Goal: Task Accomplishment & Management: Complete application form

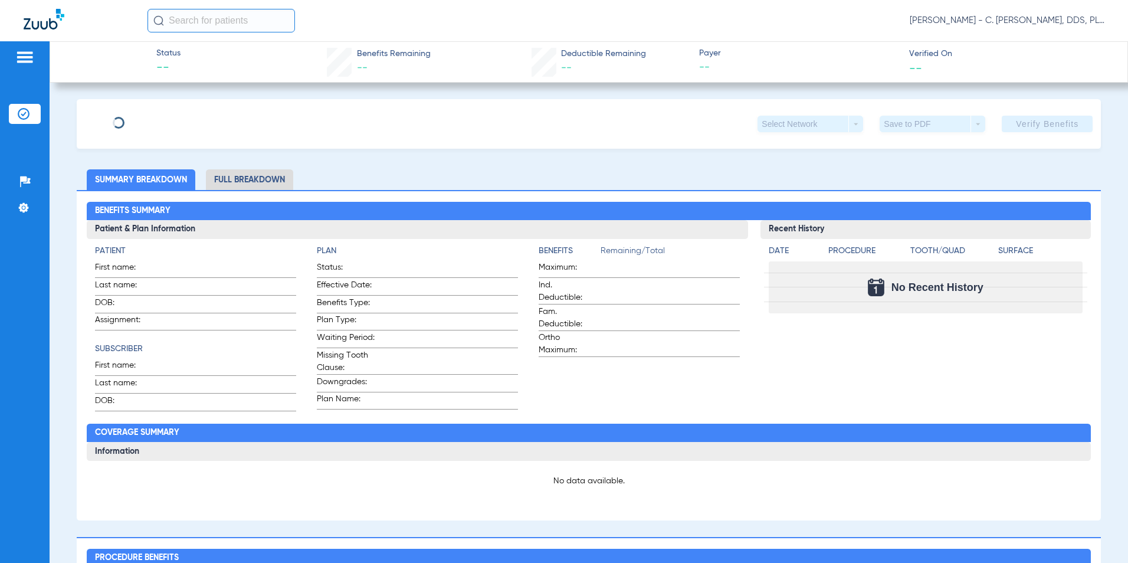
type input "Chelsea"
type input "Bills"
type input "[DATE]"
type input "0"
click at [199, 117] on span "Edit" at bounding box center [204, 119] width 11 height 11
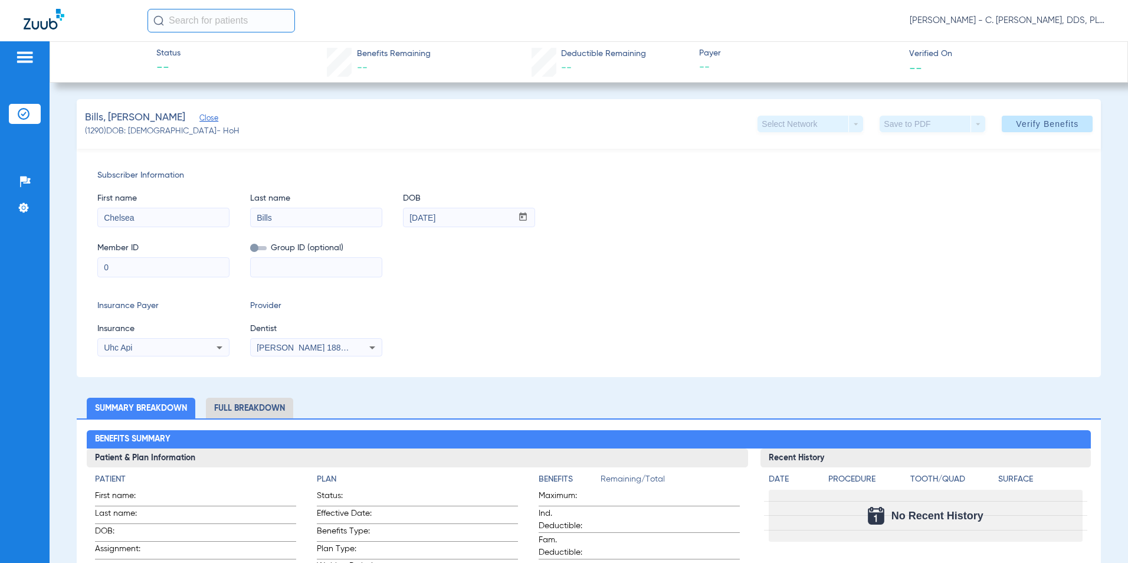
click at [117, 258] on input "0" at bounding box center [163, 267] width 131 height 19
type input "630807719"
click at [668, 346] on div "Insurance Payer Insurance Uhc Api Provider Dentist [PERSON_NAME] 1881748390" at bounding box center [588, 328] width 983 height 57
click at [203, 345] on div "Uhc Api" at bounding box center [163, 347] width 131 height 14
type input "uhc"
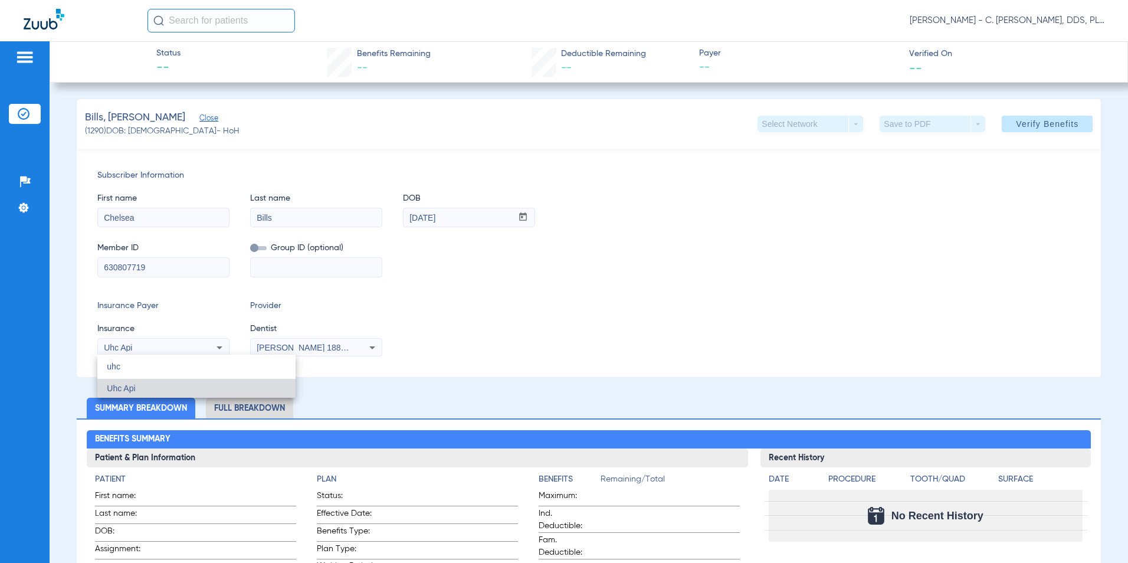
click at [222, 390] on mat-option "Uhc Api" at bounding box center [196, 388] width 198 height 19
drag, startPoint x: 1012, startPoint y: 112, endPoint x: 1018, endPoint y: 120, distance: 9.3
click at [1018, 120] on button "Verify Benefits" at bounding box center [1047, 124] width 91 height 17
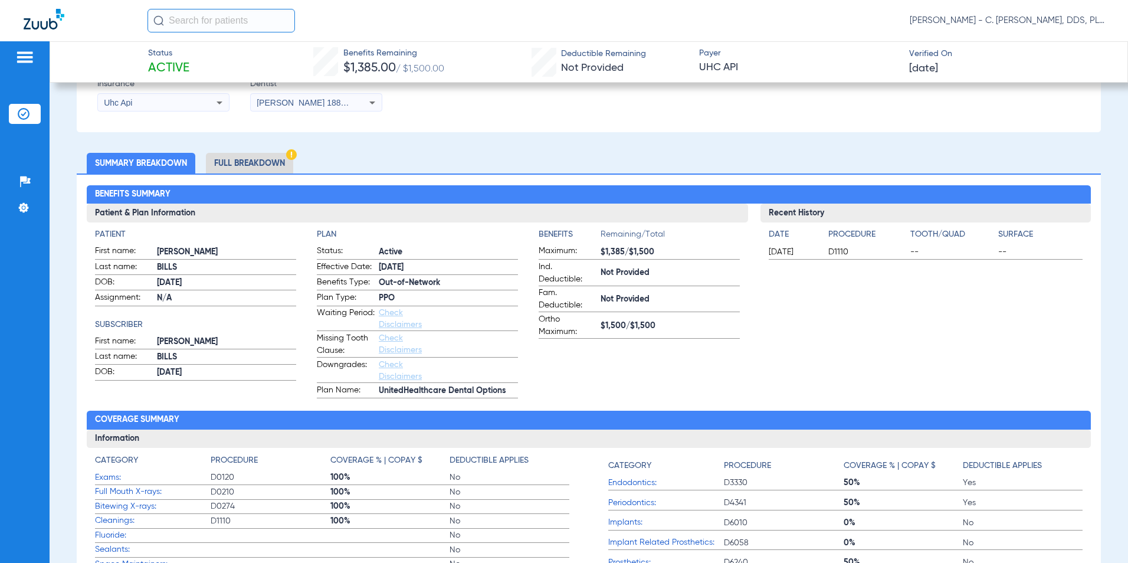
scroll to position [177, 0]
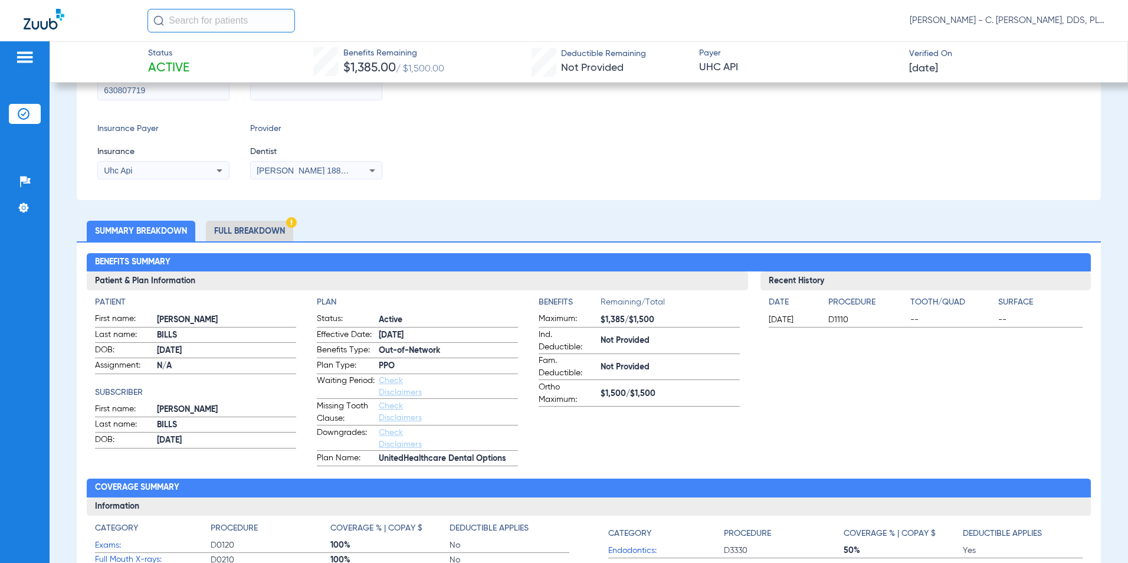
click at [258, 231] on li "Full Breakdown" at bounding box center [249, 231] width 87 height 21
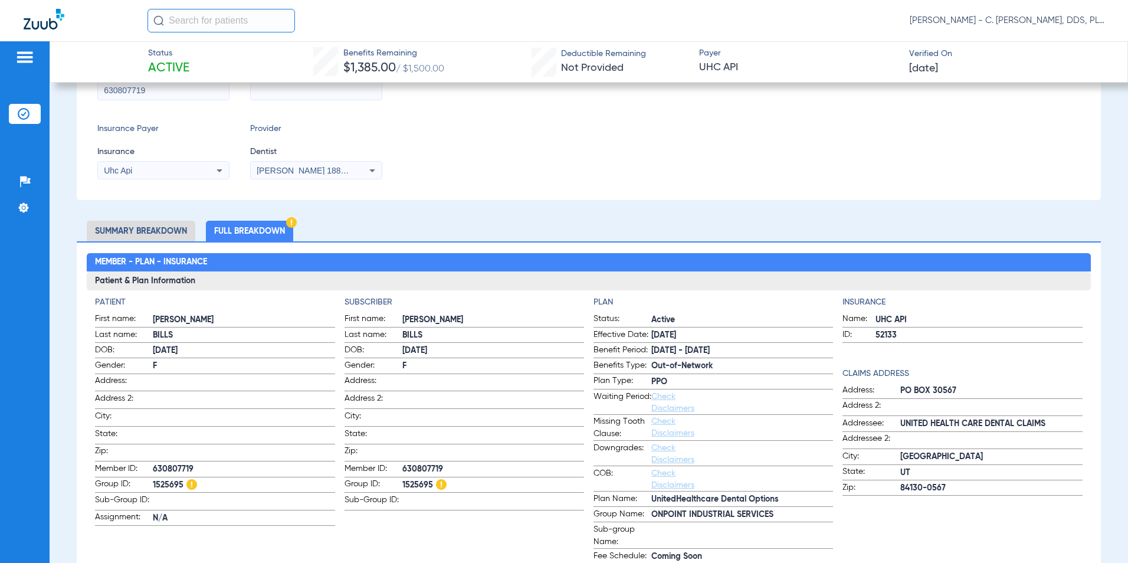
drag, startPoint x: 183, startPoint y: 484, endPoint x: 153, endPoint y: 482, distance: 30.2
click at [153, 482] on span "1525695" at bounding box center [244, 485] width 182 height 12
copy span "1525695"
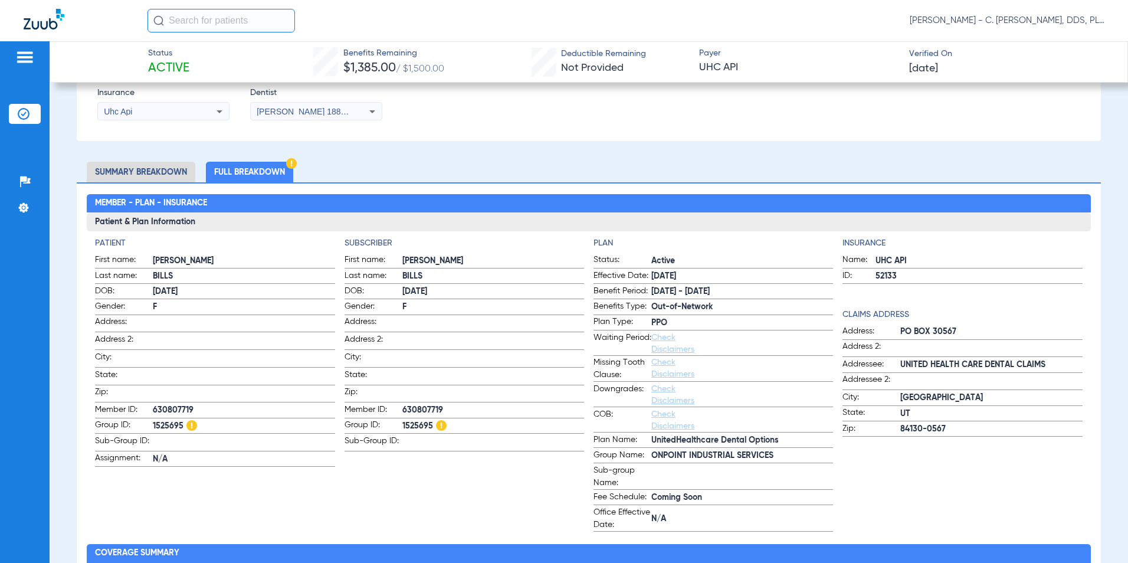
drag, startPoint x: 769, startPoint y: 458, endPoint x: 647, endPoint y: 455, distance: 122.1
click at [651, 455] on span "ONPOINT INDUSTRIAL SERVICES" at bounding box center [742, 456] width 182 height 12
copy span "ONPOINT INDUSTRIAL SERVICES"
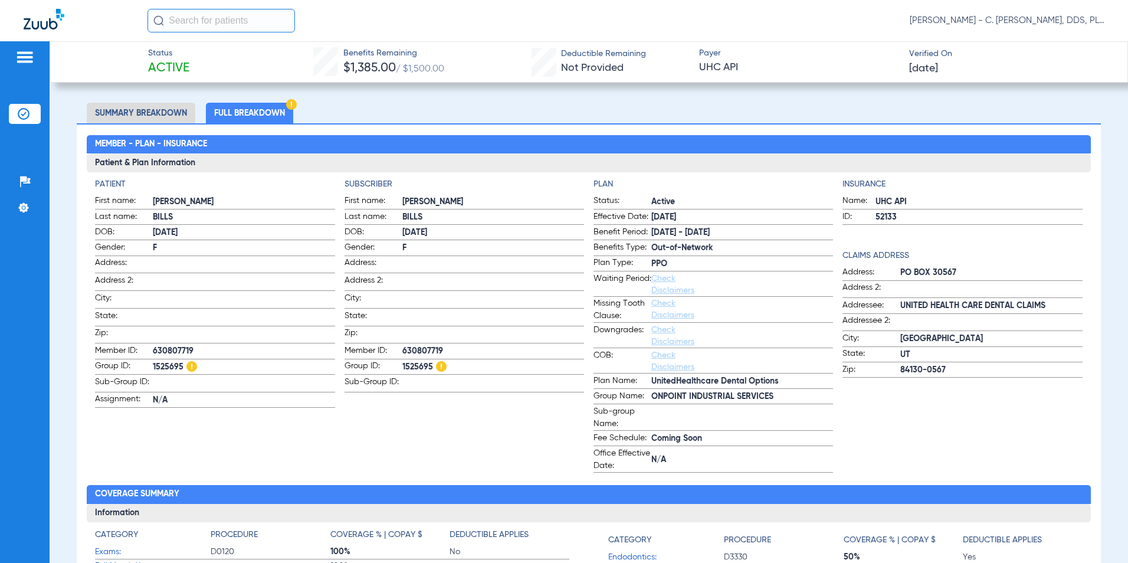
scroll to position [0, 0]
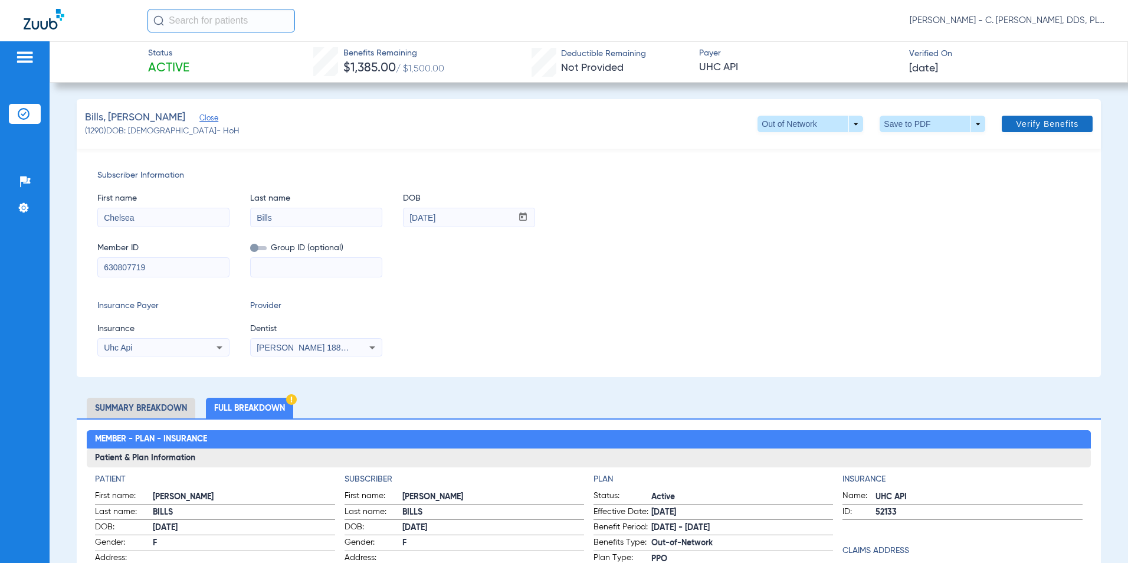
click at [1017, 119] on span "Verify Benefits" at bounding box center [1047, 123] width 63 height 9
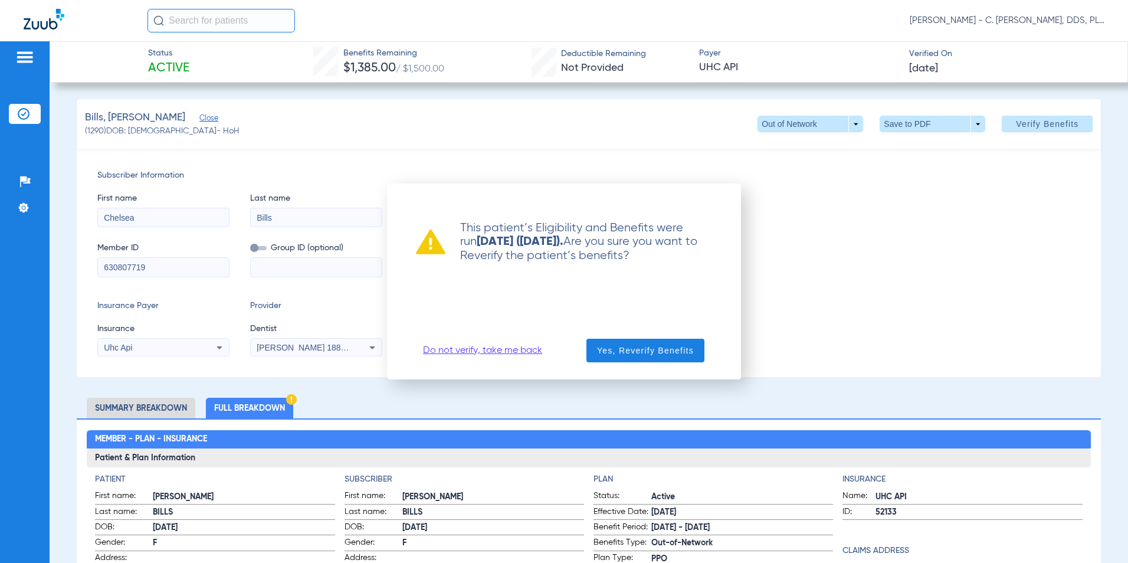
click at [526, 350] on link "Do not verify, take me back" at bounding box center [482, 351] width 119 height 12
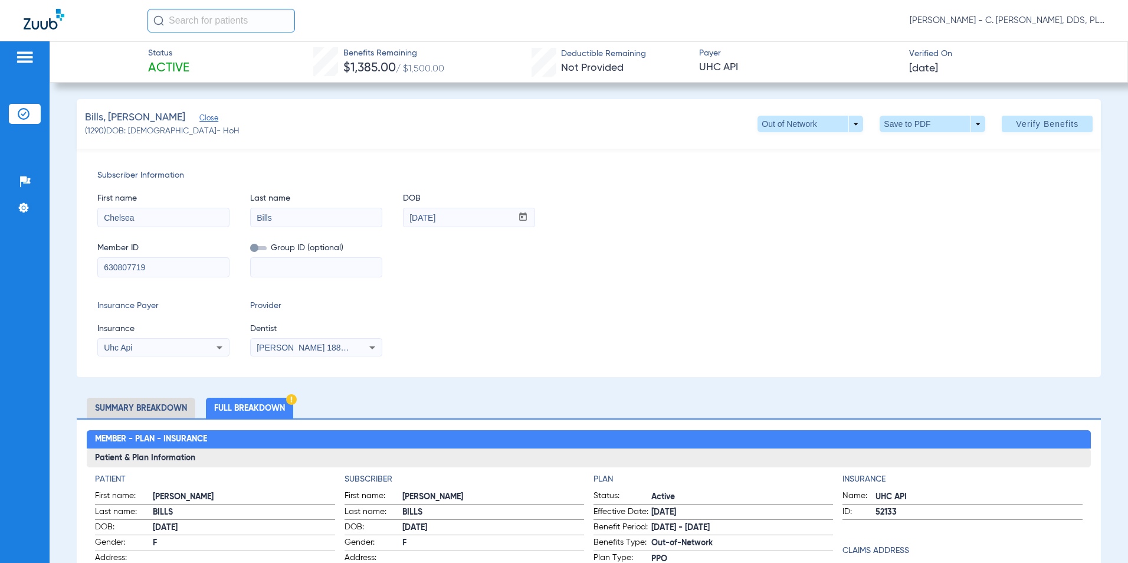
paste input "ONPOINT INDUSTRIAL SERVICES"
click at [628, 286] on div "Subscriber Information First name Chelsea Last name Bills DOB mm / dd / yyyy [D…" at bounding box center [589, 263] width 1025 height 228
drag, startPoint x: 334, startPoint y: 268, endPoint x: 149, endPoint y: 257, distance: 185.6
click at [149, 257] on div "Member ID 630807719 Group ID (optional) ONPOINT INDUSTRIAL SERVICES" at bounding box center [588, 253] width 983 height 45
type input "VICES"
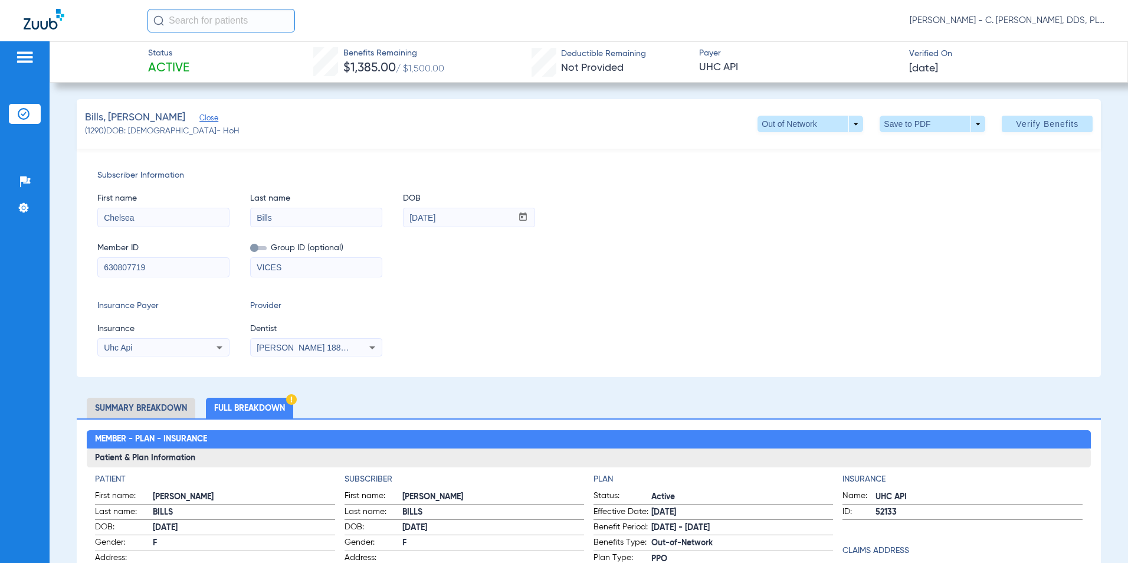
drag, startPoint x: 317, startPoint y: 274, endPoint x: 127, endPoint y: 264, distance: 190.8
click at [127, 264] on div "Member ID 630807719 Group ID (optional) VICES" at bounding box center [588, 253] width 983 height 45
paste input "1525695"
type input "1525695"
click at [763, 287] on div "Subscriber Information First name Chelsea Last name Bills DOB mm / dd / yyyy [D…" at bounding box center [589, 263] width 1025 height 228
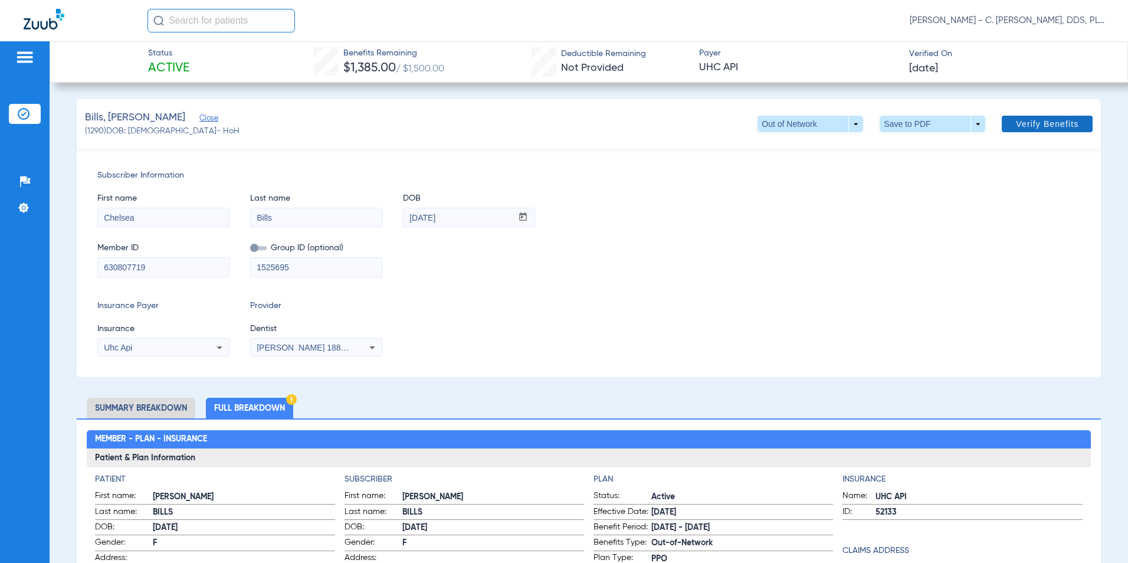
click at [1019, 126] on span "Verify Benefits" at bounding box center [1047, 123] width 63 height 9
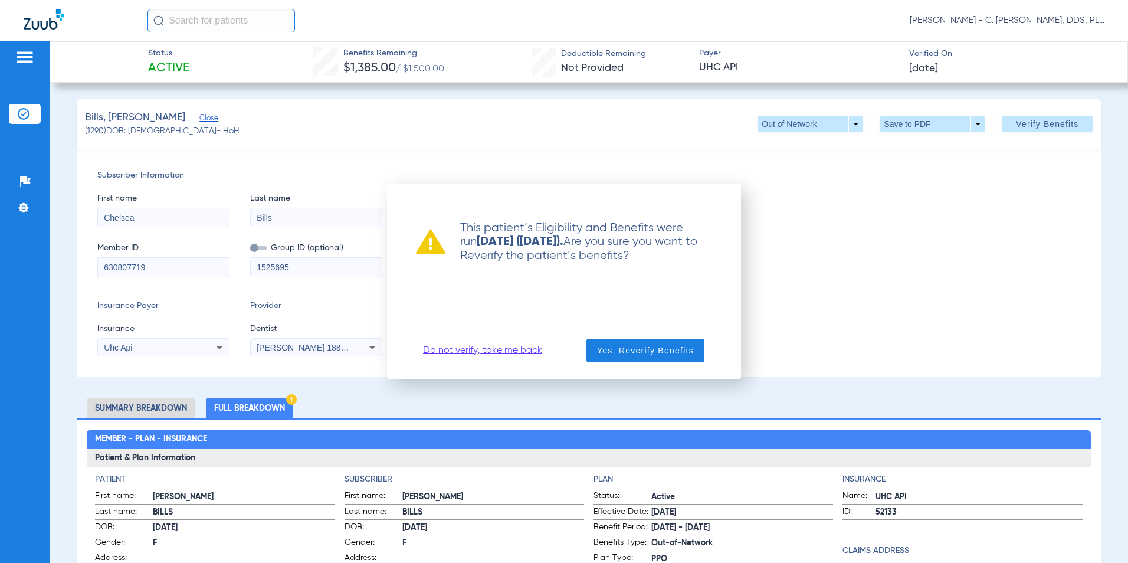
click at [666, 330] on div "This patient’s Eligibility and Benefits were run [DATE] ([DATE]). Are you sure …" at bounding box center [564, 282] width 326 height 168
click at [666, 353] on span "Yes, Reverify Benefits" at bounding box center [645, 351] width 97 height 12
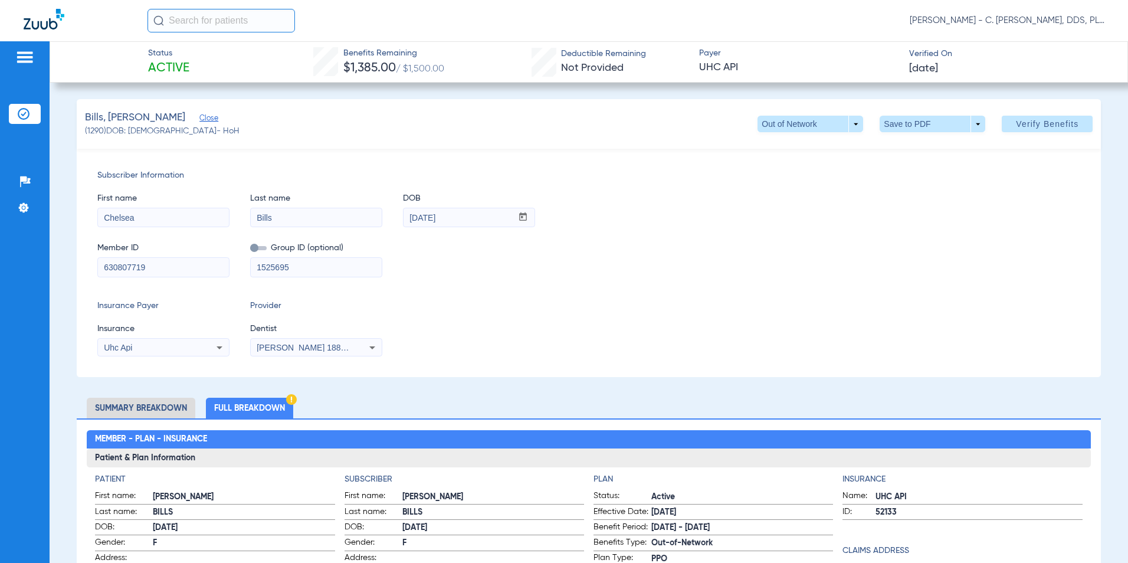
click at [172, 414] on li "Summary Breakdown" at bounding box center [141, 408] width 109 height 21
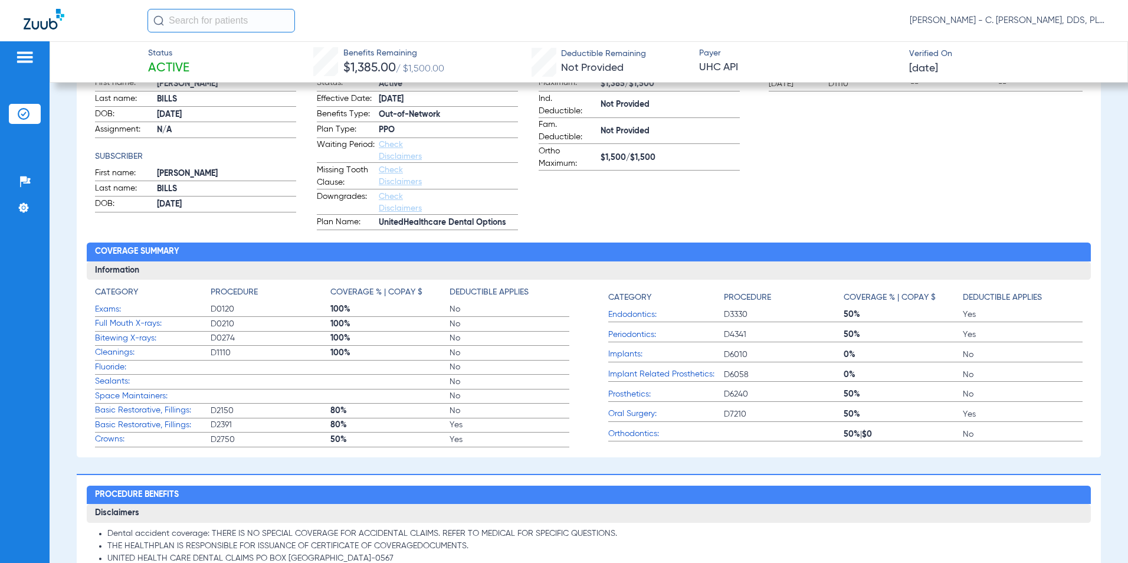
scroll to position [472, 0]
